Goal: Find specific page/section: Find specific page/section

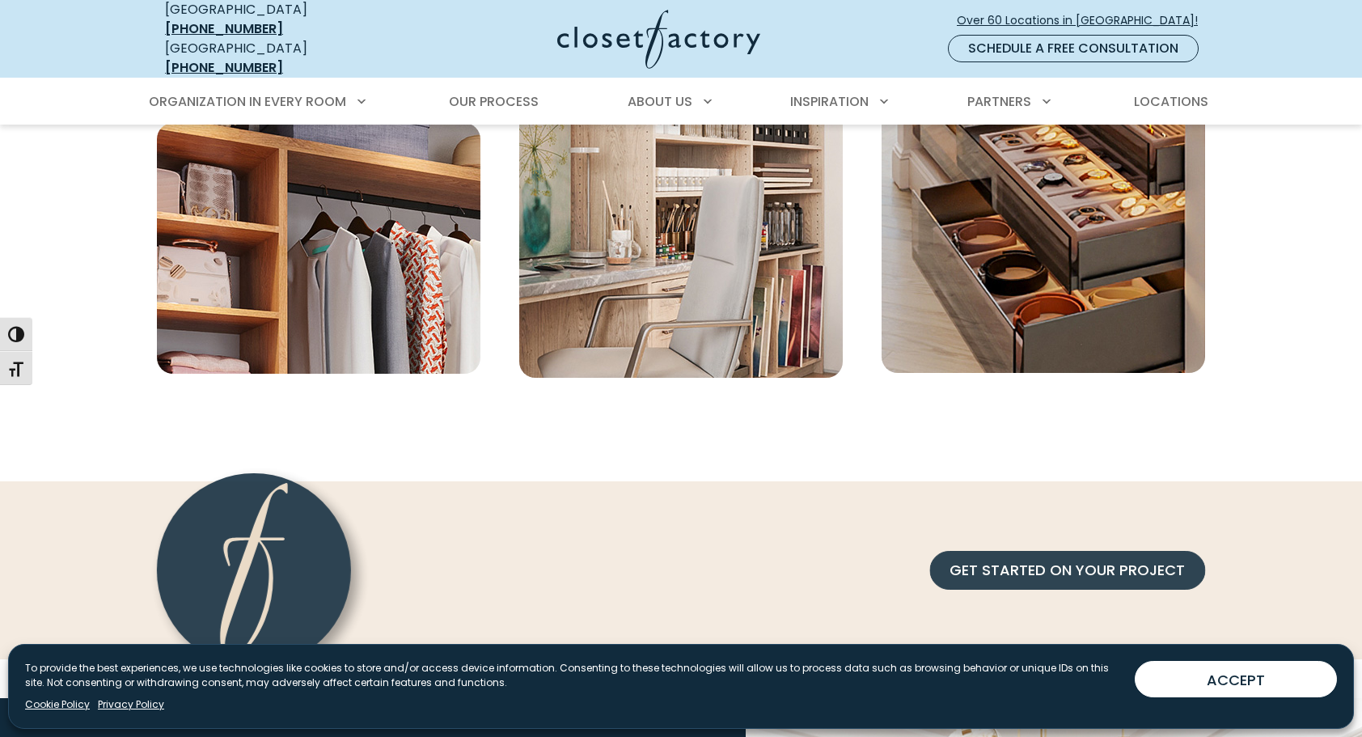
scroll to position [5991, 0]
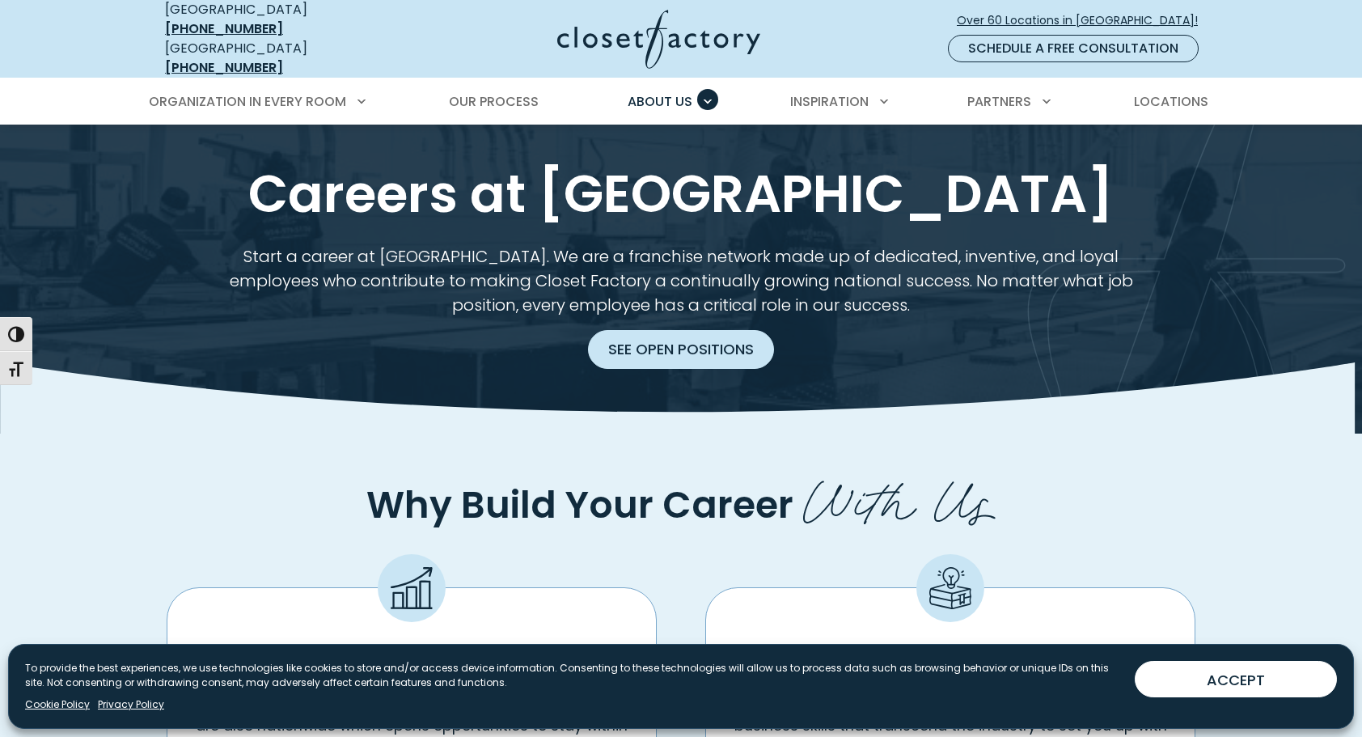
click at [665, 330] on link "See Open Positions" at bounding box center [681, 349] width 186 height 39
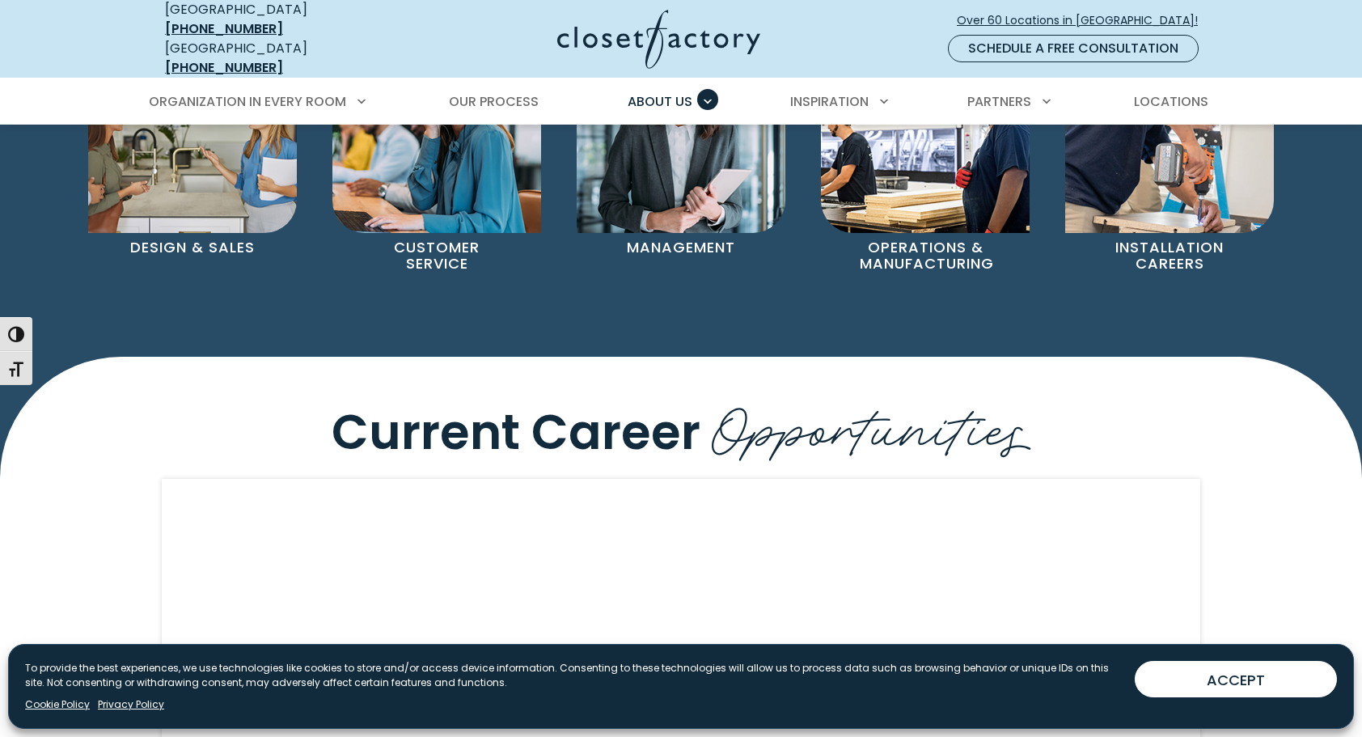
scroll to position [1217, 0]
